Goal: Transaction & Acquisition: Book appointment/travel/reservation

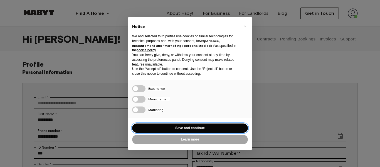
click at [193, 127] on button "Save and continue" at bounding box center [190, 127] width 116 height 9
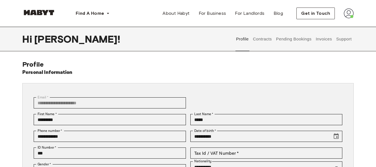
click at [350, 13] on img at bounding box center [348, 13] width 10 height 10
click at [266, 41] on button "Contracts" at bounding box center [262, 39] width 20 height 24
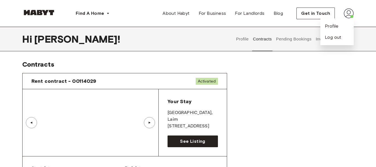
scroll to position [28, 0]
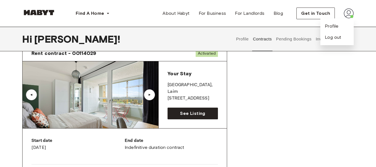
click at [149, 92] on div "▲" at bounding box center [149, 94] width 11 height 11
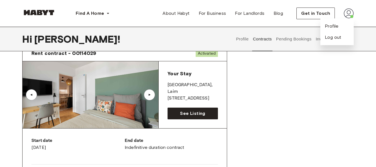
click at [149, 93] on div "▲" at bounding box center [150, 94] width 6 height 3
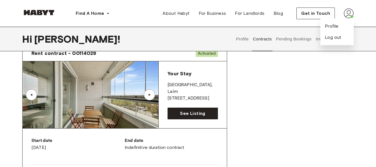
click at [149, 93] on div "▲" at bounding box center [150, 94] width 6 height 3
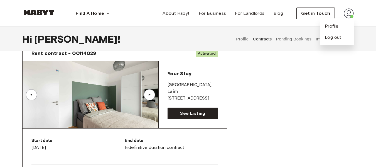
click at [149, 93] on div "▲" at bounding box center [150, 94] width 6 height 3
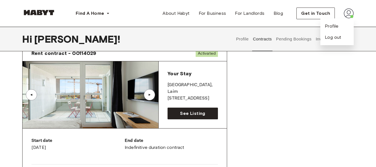
click at [149, 93] on div "▲" at bounding box center [150, 94] width 6 height 3
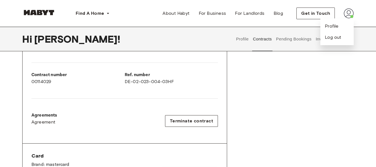
scroll to position [139, 0]
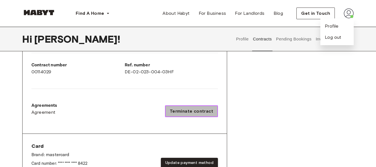
click at [198, 112] on span "Terminate contract" at bounding box center [191, 111] width 43 height 7
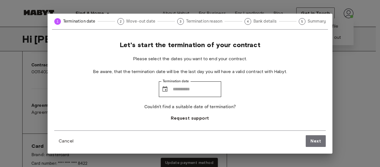
click at [350, 103] on div "1 Termination date 2 Move-out date 3 Termination reason 4 Bank details 5 Summar…" at bounding box center [190, 83] width 380 height 167
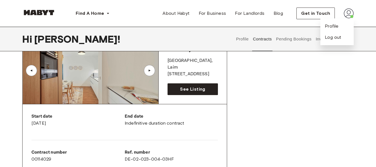
scroll to position [56, 0]
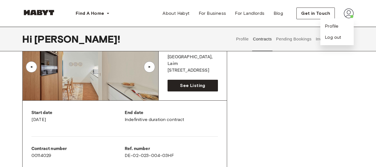
click at [152, 68] on div "▲" at bounding box center [149, 66] width 11 height 11
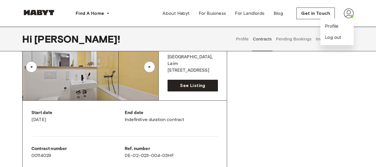
scroll to position [28, 0]
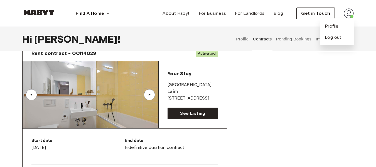
click at [150, 95] on div "▲" at bounding box center [150, 94] width 6 height 3
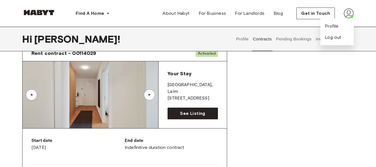
click at [150, 95] on div "▲" at bounding box center [150, 94] width 6 height 3
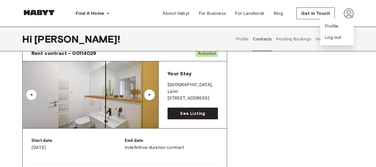
click at [150, 95] on div "▲" at bounding box center [150, 94] width 6 height 3
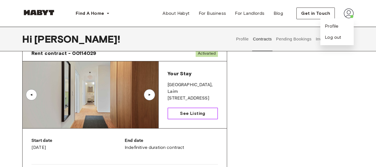
click at [194, 114] on span "See Listing" at bounding box center [192, 113] width 25 height 7
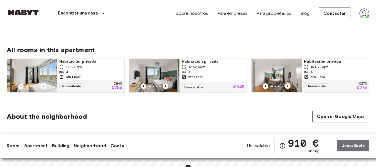
scroll to position [278, 0]
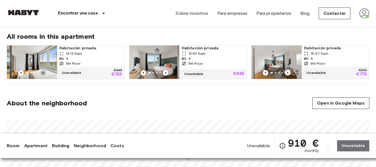
click at [45, 73] on icon "Previous image" at bounding box center [43, 73] width 6 height 6
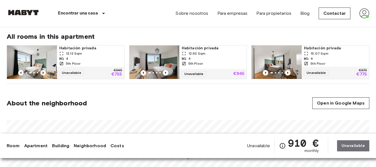
click at [45, 73] on icon "Previous image" at bounding box center [43, 73] width 6 height 6
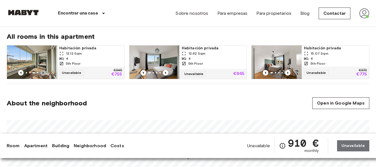
click at [42, 72] on icon "Previous image" at bounding box center [43, 73] width 6 height 6
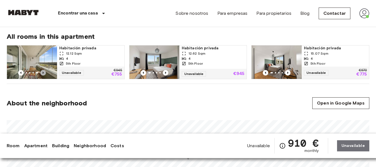
click at [42, 72] on icon "Previous image" at bounding box center [43, 73] width 6 height 6
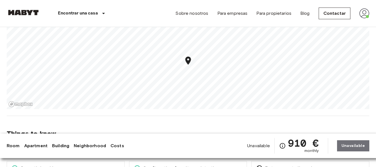
scroll to position [389, 0]
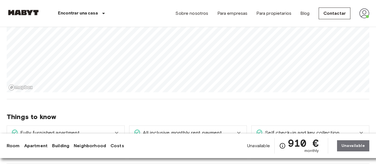
click at [150, 113] on span "Things to know" at bounding box center [188, 116] width 362 height 8
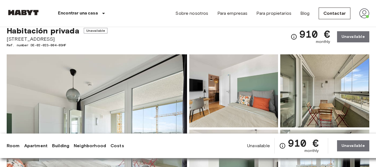
scroll to position [0, 0]
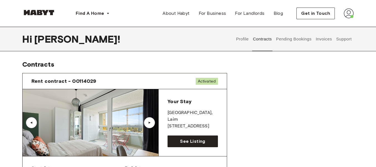
click at [264, 39] on button "Contracts" at bounding box center [262, 39] width 20 height 24
click at [291, 38] on button "Pending Bookings" at bounding box center [293, 39] width 37 height 24
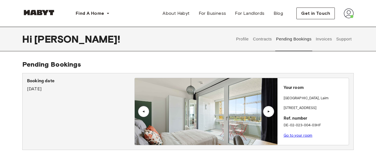
click at [324, 39] on button "Invoices" at bounding box center [324, 39] width 18 height 24
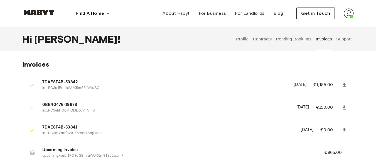
click at [246, 39] on button "Profile" at bounding box center [242, 39] width 14 height 24
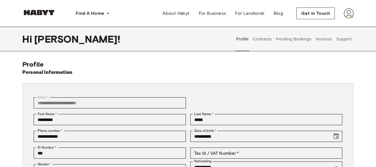
click at [260, 38] on button "Contracts" at bounding box center [262, 39] width 20 height 24
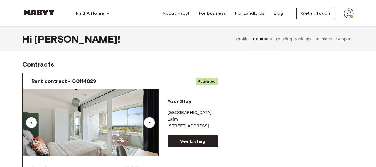
click at [87, 82] on span "Rent contract - 00114029" at bounding box center [63, 81] width 65 height 7
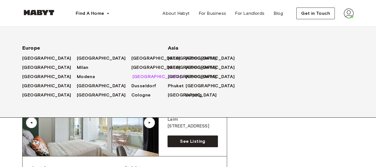
click at [132, 78] on span "[GEOGRAPHIC_DATA]" at bounding box center [156, 76] width 49 height 7
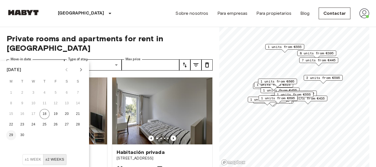
click at [11, 135] on button "29" at bounding box center [11, 135] width 10 height 10
type input "**********"
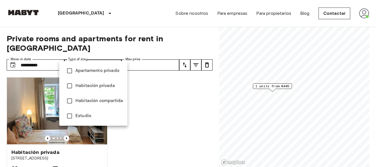
type input "**********"
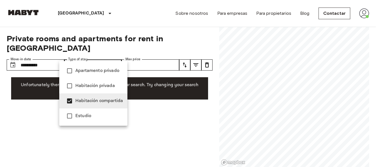
click at [145, 108] on div at bounding box center [190, 83] width 380 height 167
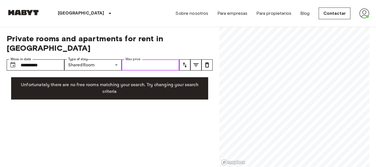
click at [158, 59] on input "Max price" at bounding box center [151, 64] width 58 height 11
click at [164, 59] on input "Max price" at bounding box center [151, 64] width 58 height 11
drag, startPoint x: 139, startPoint y: 52, endPoint x: 115, endPoint y: 55, distance: 24.1
click at [115, 59] on div "**********" at bounding box center [93, 64] width 172 height 11
click at [137, 59] on input "***" at bounding box center [151, 64] width 58 height 11
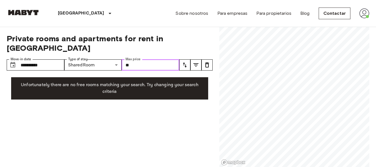
type input "*"
click at [155, 107] on div "**********" at bounding box center [110, 97] width 206 height 140
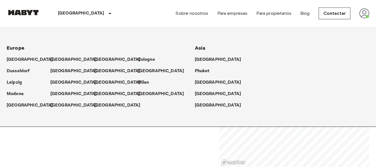
click at [79, 13] on div "[GEOGRAPHIC_DATA]" at bounding box center [85, 13] width 91 height 27
click at [62, 93] on p "[GEOGRAPHIC_DATA]" at bounding box center [74, 93] width 46 height 7
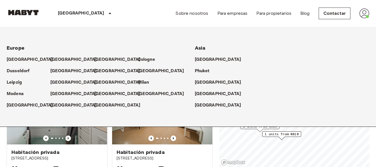
scroll to position [87, 0]
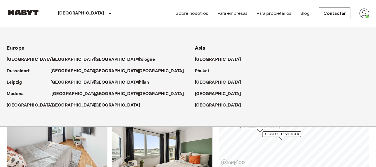
click at [57, 92] on p "[GEOGRAPHIC_DATA]" at bounding box center [74, 93] width 46 height 7
click at [107, 12] on icon at bounding box center [110, 13] width 7 height 7
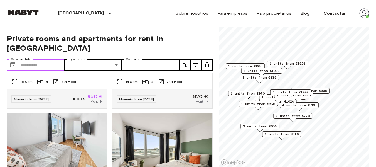
click at [32, 59] on input "Move-in date" at bounding box center [43, 64] width 44 height 11
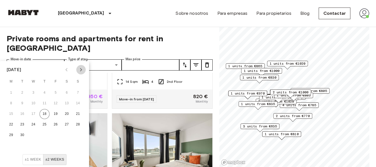
click at [83, 70] on icon "Next month" at bounding box center [81, 69] width 7 height 7
click at [68, 90] on button "4" at bounding box center [67, 93] width 10 height 10
type input "**********"
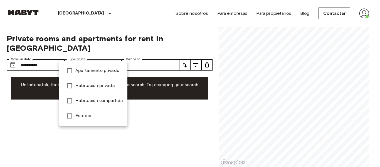
type input "**********"
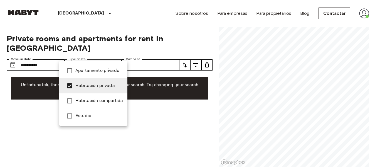
click at [137, 120] on div at bounding box center [190, 83] width 380 height 167
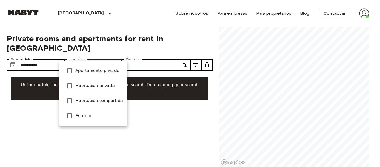
type input "**********"
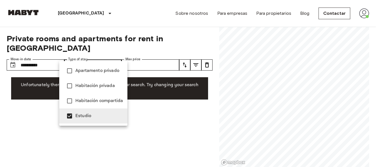
click at [128, 114] on div at bounding box center [190, 83] width 380 height 167
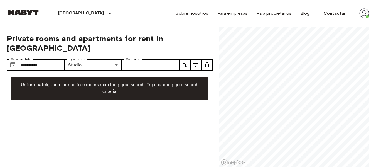
click at [130, 114] on div "**********" at bounding box center [110, 97] width 206 height 140
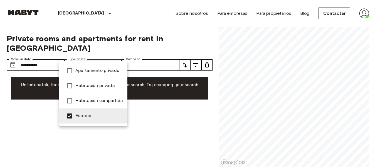
type input "**********"
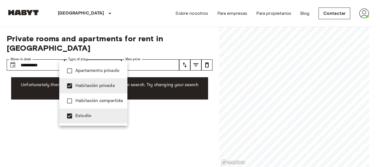
click at [127, 105] on div at bounding box center [190, 83] width 380 height 167
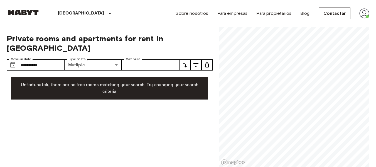
click at [128, 105] on div "**********" at bounding box center [110, 97] width 206 height 140
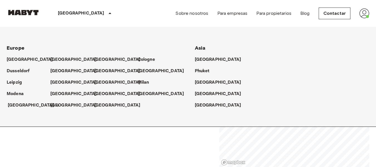
click at [21, 107] on p "[GEOGRAPHIC_DATA]" at bounding box center [31, 105] width 46 height 7
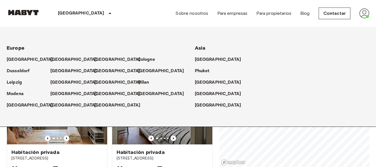
click at [107, 13] on icon at bounding box center [110, 13] width 7 height 7
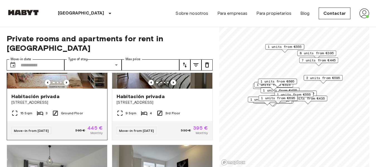
scroll to position [28, 0]
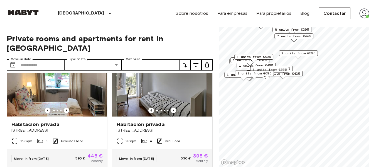
click at [290, 75] on span "2 units from €435" at bounding box center [283, 73] width 34 height 5
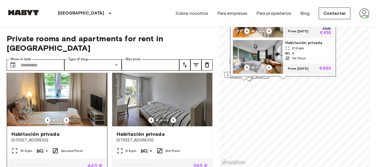
scroll to position [28, 0]
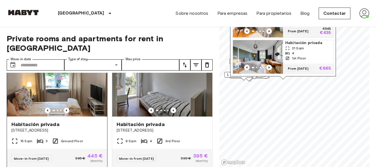
click at [59, 81] on img at bounding box center [57, 82] width 100 height 67
click at [83, 94] on img at bounding box center [57, 82] width 100 height 67
click at [82, 92] on img at bounding box center [57, 82] width 100 height 67
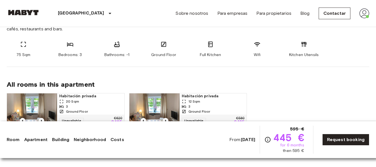
scroll to position [250, 0]
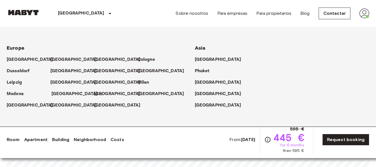
click at [64, 93] on p "[GEOGRAPHIC_DATA]" at bounding box center [74, 93] width 46 height 7
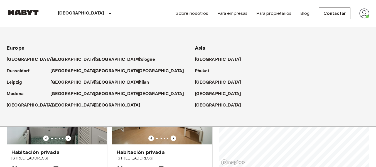
click at [107, 14] on icon at bounding box center [110, 13] width 7 height 7
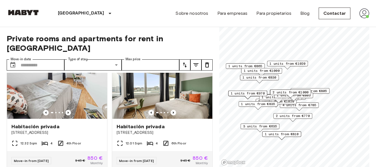
scroll to position [139, 0]
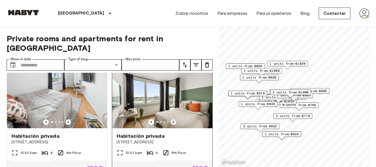
click at [170, 119] on icon "Previous image" at bounding box center [173, 122] width 6 height 6
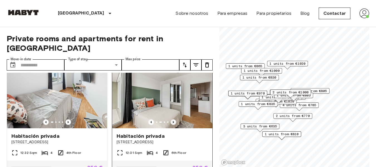
click at [173, 121] on icon "Previous image" at bounding box center [173, 122] width 1 height 2
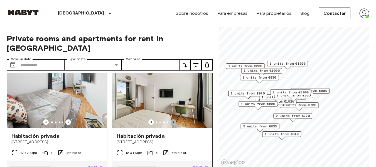
click at [173, 121] on icon "Previous image" at bounding box center [173, 122] width 1 height 2
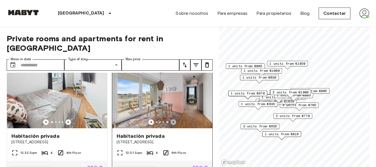
click at [173, 121] on icon "Previous image" at bounding box center [173, 122] width 1 height 2
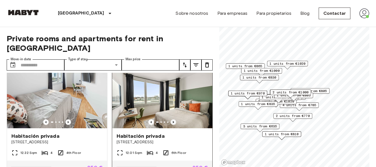
click at [173, 121] on icon "Previous image" at bounding box center [173, 122] width 1 height 2
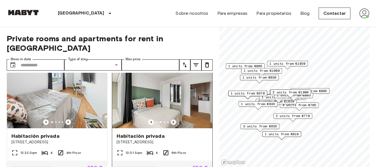
click at [173, 121] on icon "Previous image" at bounding box center [173, 122] width 1 height 2
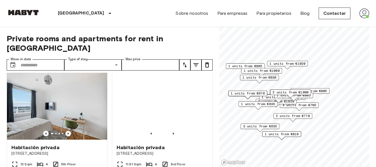
scroll to position [250, 0]
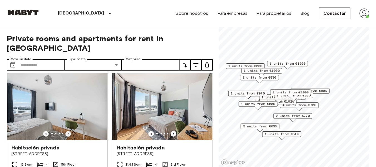
click at [68, 132] on icon "Previous image" at bounding box center [68, 133] width 1 height 2
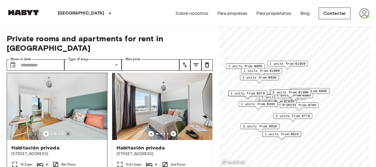
click at [68, 132] on icon "Previous image" at bounding box center [68, 133] width 1 height 2
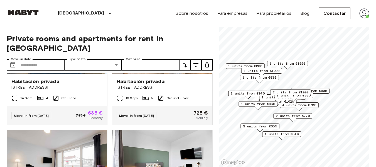
scroll to position [1641, 0]
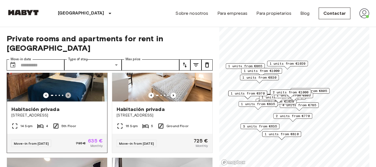
click at [68, 96] on icon "Previous image" at bounding box center [68, 95] width 1 height 2
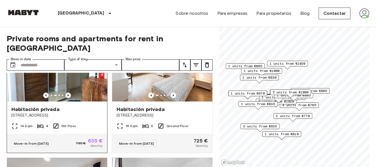
click at [68, 96] on icon "Previous image" at bounding box center [68, 95] width 1 height 2
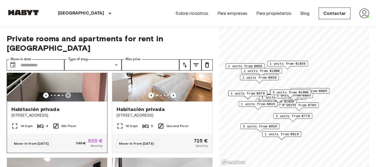
click at [68, 96] on icon "Previous image" at bounding box center [68, 95] width 1 height 2
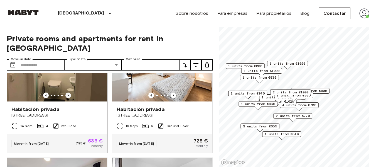
click at [68, 96] on icon "Previous image" at bounding box center [68, 95] width 1 height 2
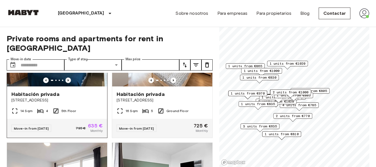
scroll to position [1669, 0]
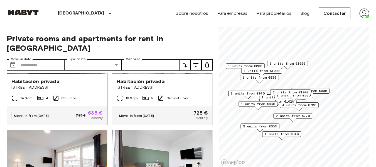
click at [74, 73] on img at bounding box center [57, 40] width 100 height 67
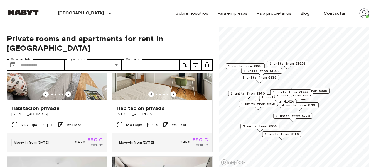
scroll to position [139, 0]
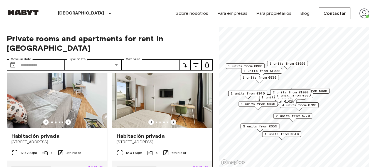
click at [173, 121] on icon "Previous image" at bounding box center [173, 122] width 1 height 2
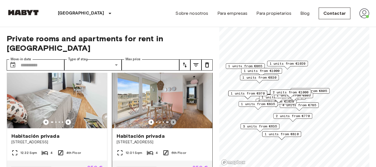
click at [170, 119] on icon "Previous image" at bounding box center [173, 122] width 6 height 6
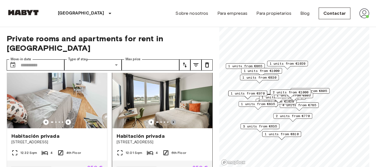
click at [173, 121] on icon "Previous image" at bounding box center [173, 122] width 1 height 2
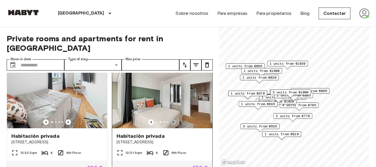
click at [173, 121] on icon "Previous image" at bounding box center [173, 122] width 1 height 2
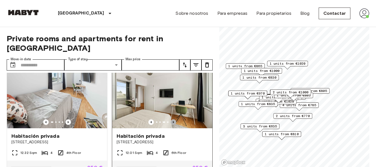
click at [173, 121] on icon "Previous image" at bounding box center [173, 122] width 1 height 2
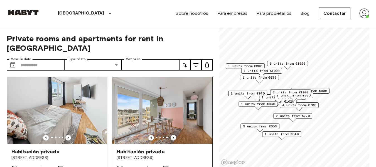
scroll to position [111, 0]
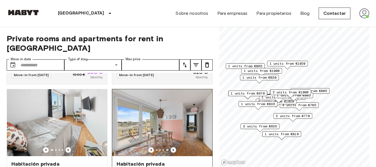
click at [170, 114] on img at bounding box center [162, 122] width 100 height 67
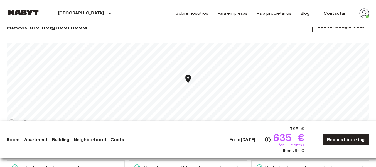
scroll to position [362, 0]
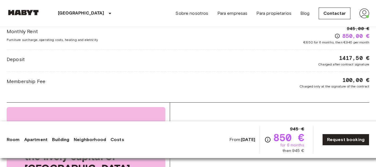
scroll to position [612, 0]
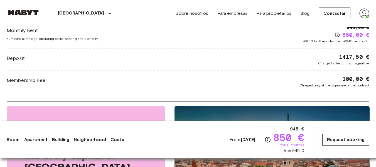
click at [350, 142] on link "Request booking" at bounding box center [345, 139] width 47 height 12
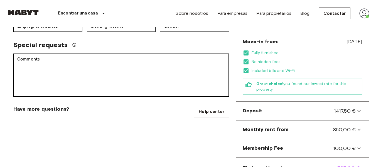
scroll to position [167, 0]
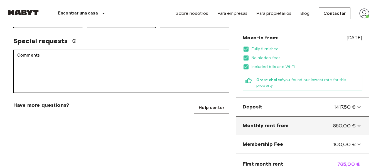
click at [357, 124] on icon at bounding box center [358, 125] width 3 height 2
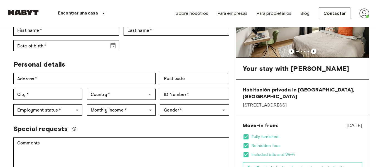
scroll to position [0, 0]
